Goal: Find specific page/section: Find specific page/section

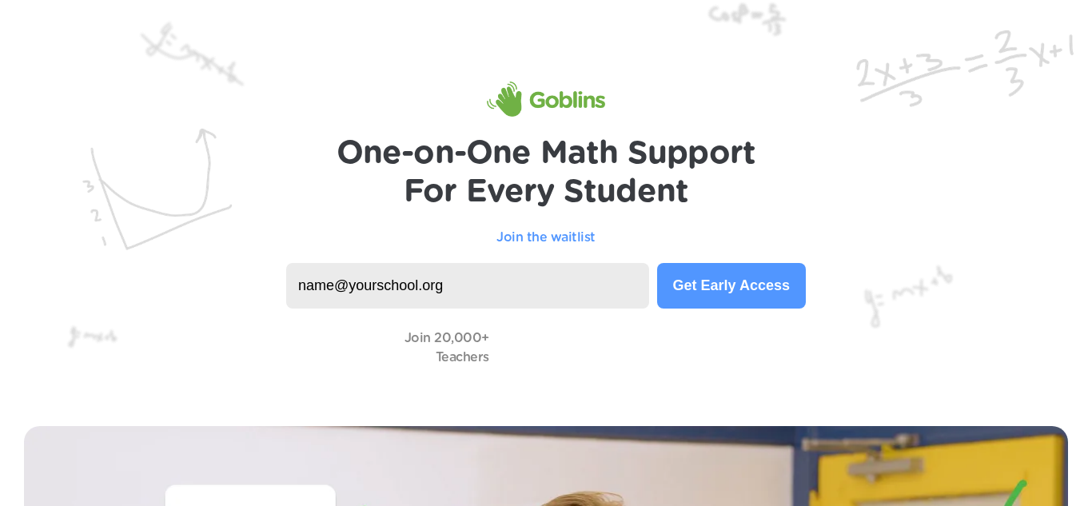
click at [531, 311] on img at bounding box center [546, 201] width 1092 height 402
click at [466, 264] on input at bounding box center [467, 286] width 363 height 46
type input "saniahshelton.st \"
